Goal: Information Seeking & Learning: Check status

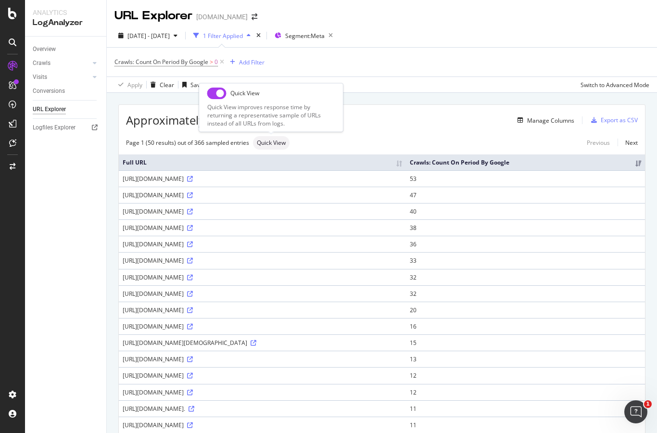
click at [214, 95] on input "checkbox" at bounding box center [216, 94] width 19 height 12
checkbox input "true"
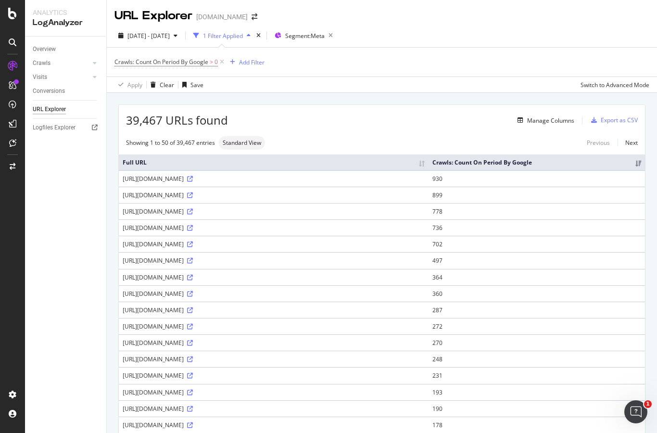
click at [365, 126] on div "Manage Columns" at bounding box center [401, 121] width 346 height 12
click at [336, 30] on div "Segment: Meta" at bounding box center [306, 35] width 62 height 13
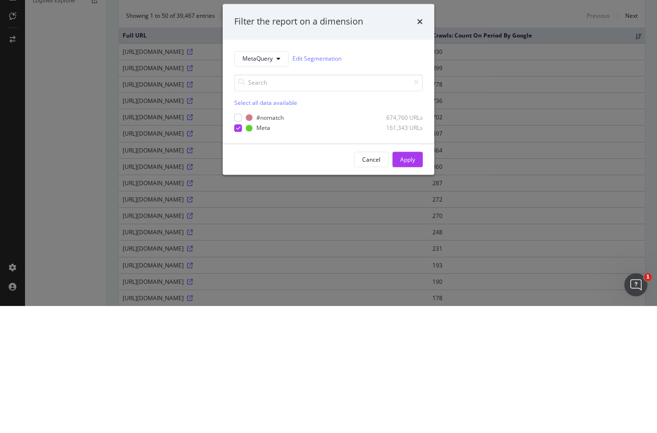
click at [272, 178] on button "MetaQuery" at bounding box center [261, 185] width 54 height 15
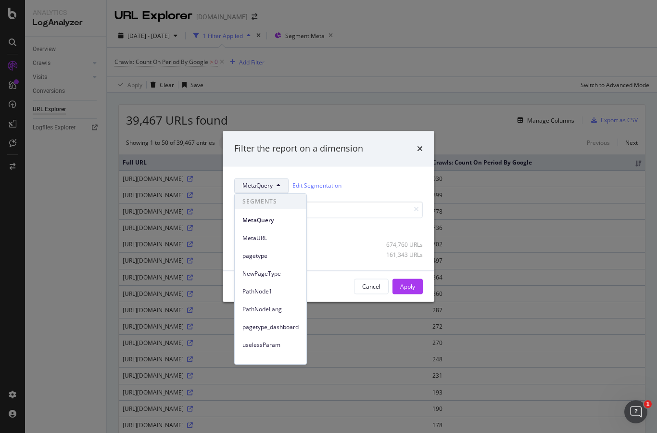
click at [279, 239] on span "MetaURL" at bounding box center [271, 238] width 56 height 9
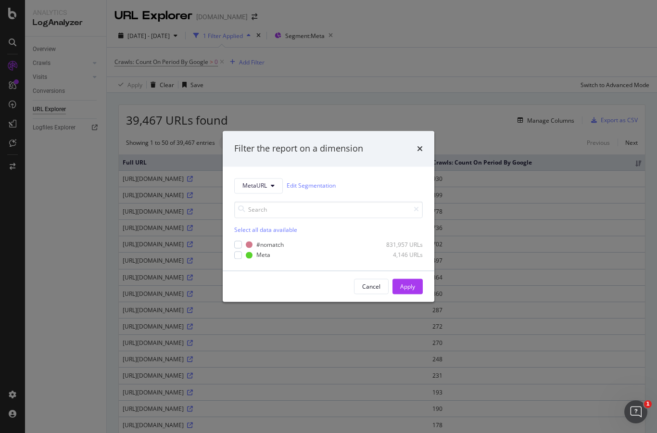
click at [238, 258] on div "modal" at bounding box center [238, 255] width 8 height 8
click at [414, 284] on div "Apply" at bounding box center [407, 286] width 15 height 8
